Goal: Transaction & Acquisition: Purchase product/service

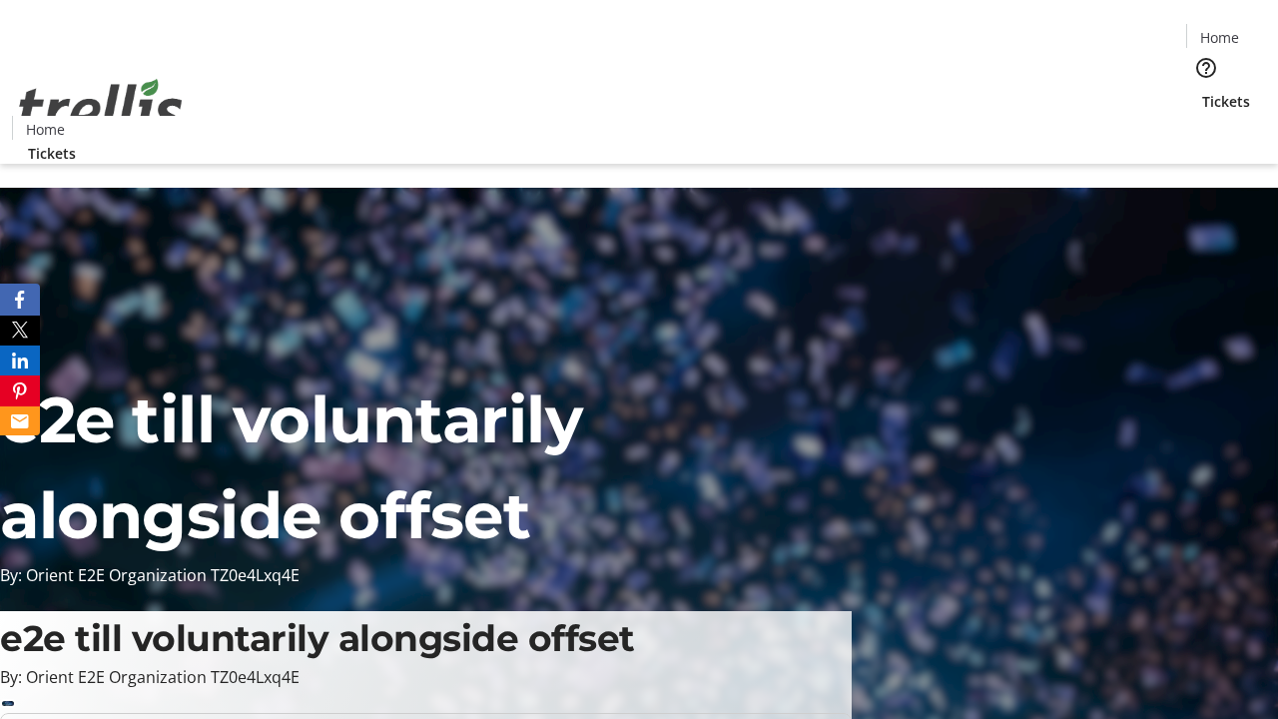
click at [1202, 91] on span "Tickets" at bounding box center [1226, 101] width 48 height 21
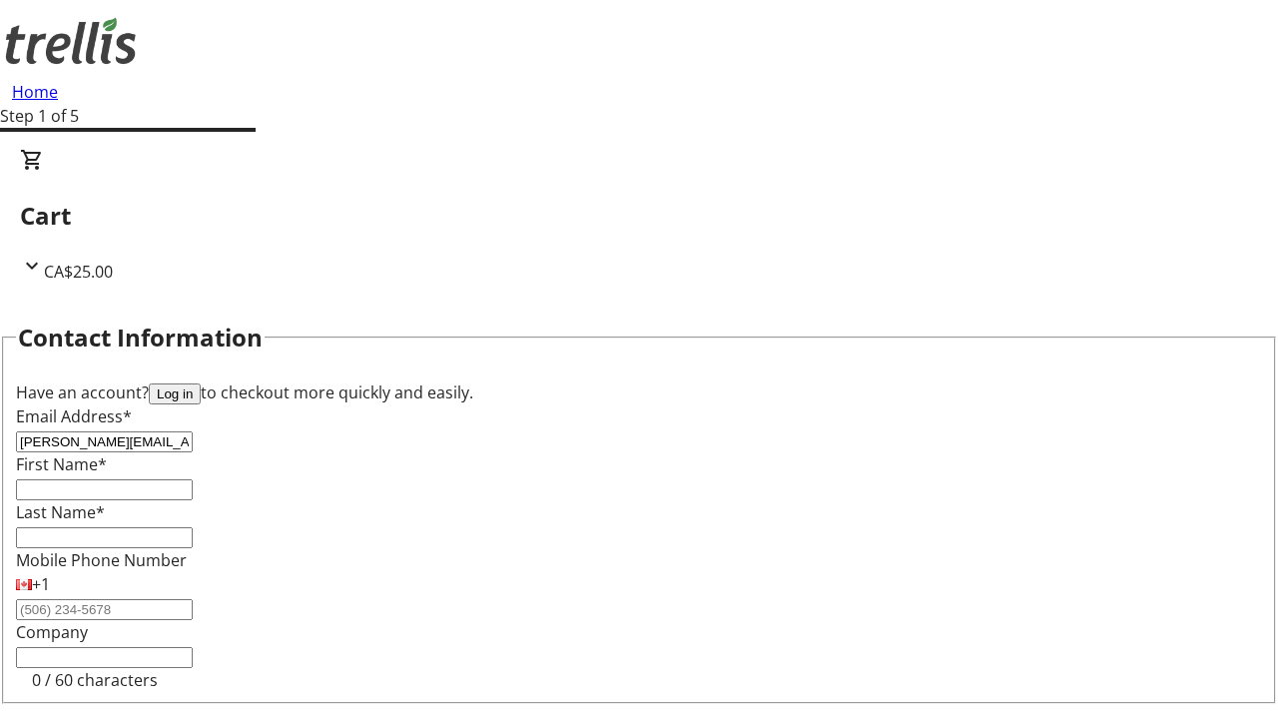
type input "[PERSON_NAME][EMAIL_ADDRESS][DOMAIN_NAME]"
type input "[PERSON_NAME]"
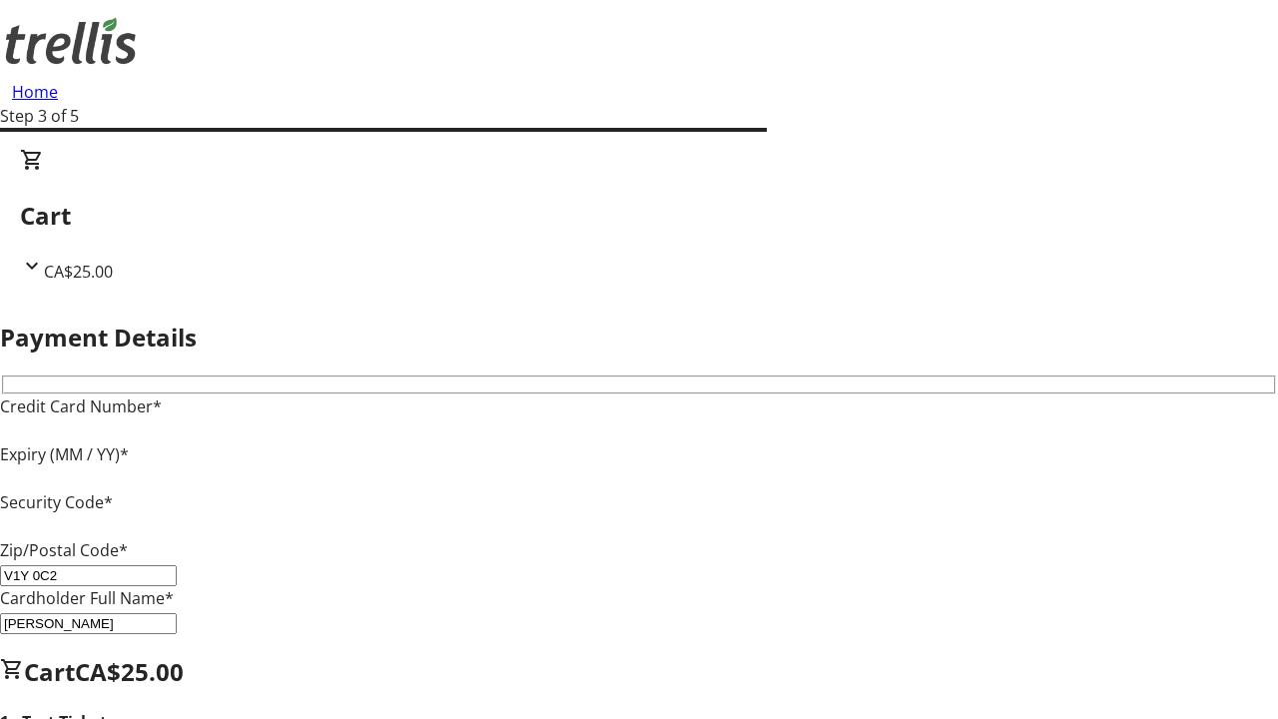
type input "V1Y 0C2"
